Goal: Information Seeking & Learning: Learn about a topic

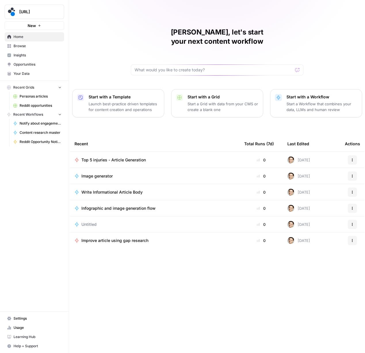
click at [19, 55] on span "Insights" at bounding box center [38, 55] width 48 height 5
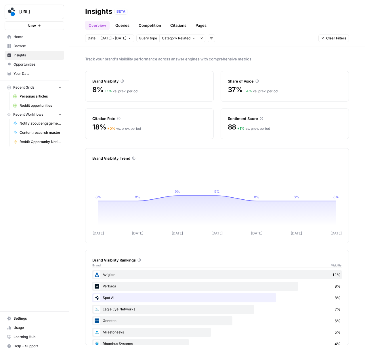
click at [117, 24] on link "Queries" at bounding box center [122, 25] width 21 height 9
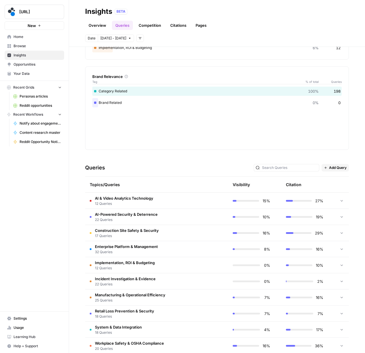
scroll to position [105, 0]
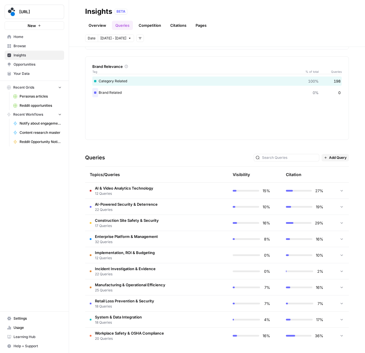
click at [97, 191] on span "12 Queries" at bounding box center [124, 193] width 58 height 5
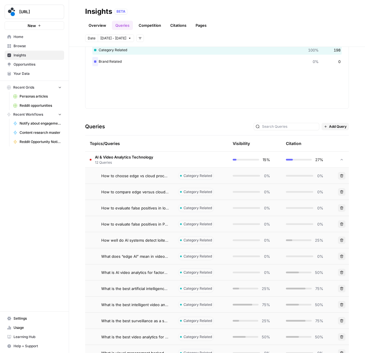
scroll to position [147, 0]
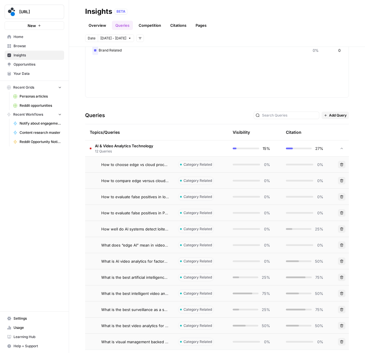
click at [139, 165] on span "How to choose edge vs cloud processing for factory video analytics?" at bounding box center [135, 165] width 68 height 6
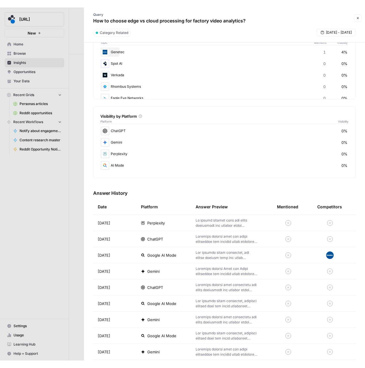
scroll to position [116, 0]
